Goal: Information Seeking & Learning: Learn about a topic

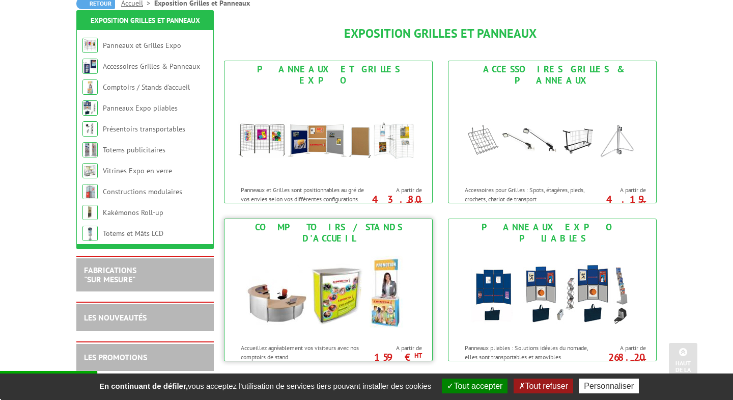
scroll to position [100, 0]
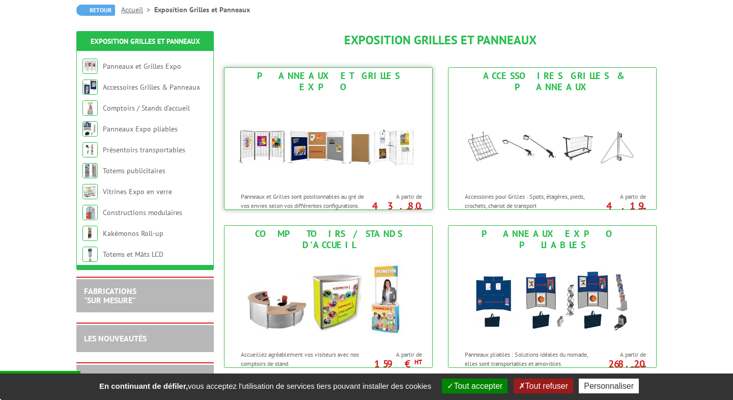
click at [293, 125] on img at bounding box center [328, 141] width 188 height 92
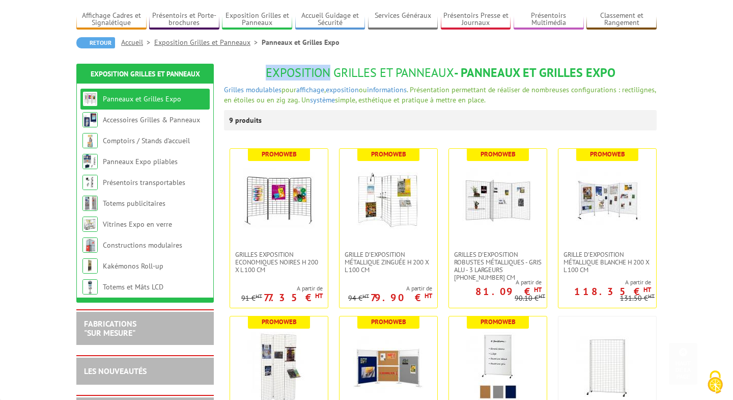
scroll to position [62, 0]
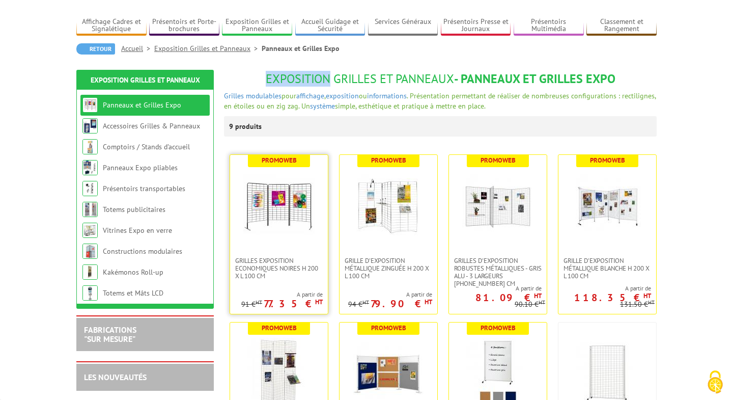
click at [304, 192] on img at bounding box center [278, 205] width 71 height 71
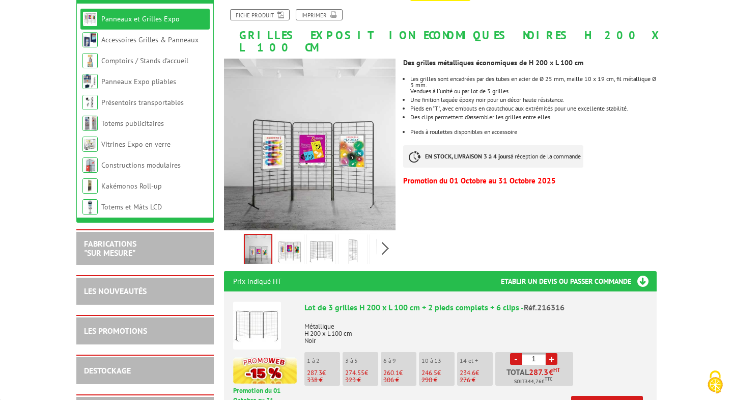
scroll to position [180, 0]
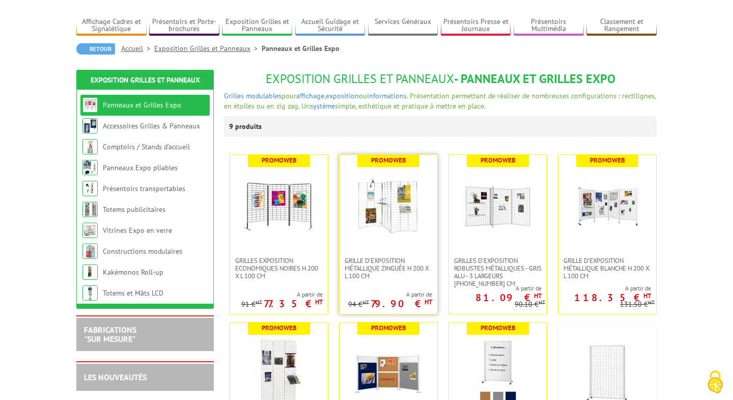
click at [386, 206] on img at bounding box center [388, 205] width 71 height 71
